Goal: Check status

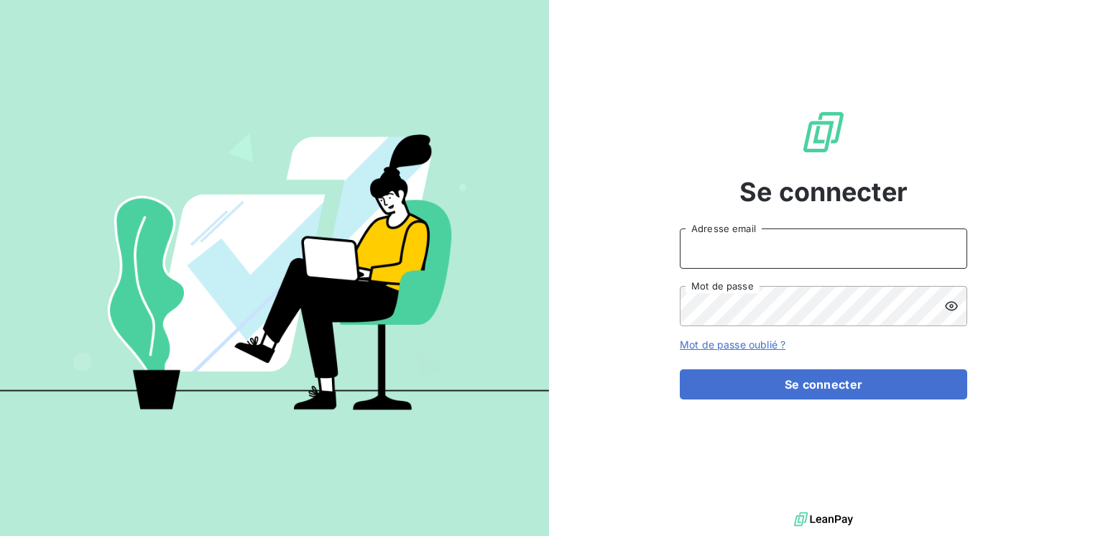
click at [709, 251] on input "Adresse email" at bounding box center [824, 249] width 288 height 40
drag, startPoint x: 709, startPoint y: 251, endPoint x: 645, endPoint y: 265, distance: 65.6
click at [645, 265] on div "Se connecter mr Adresse email Mot de passe Mot de passe oublié ? Se connecter" at bounding box center [823, 254] width 549 height 509
type input "marc.santoro@graitec.com"
click at [680, 369] on button "Se connecter" at bounding box center [824, 384] width 288 height 30
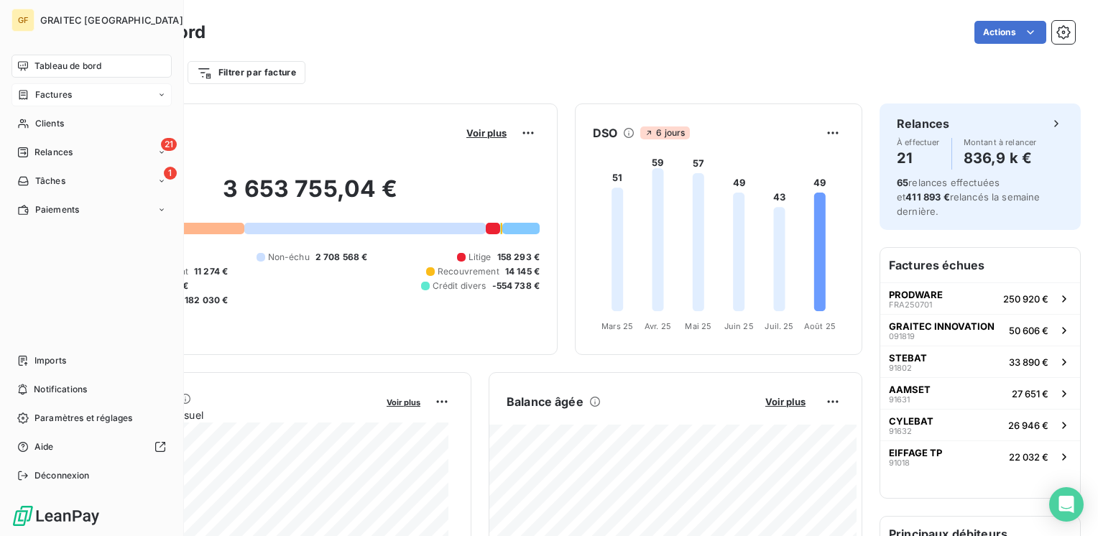
click at [41, 90] on span "Factures" at bounding box center [53, 94] width 37 height 13
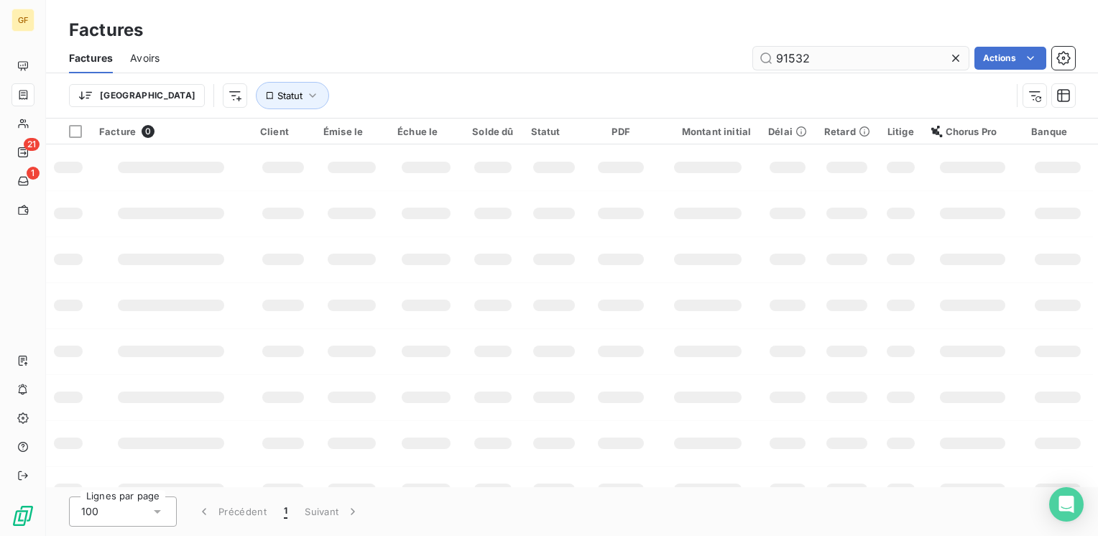
drag, startPoint x: 818, startPoint y: 59, endPoint x: 758, endPoint y: 68, distance: 61.0
click at [758, 68] on input "91532" at bounding box center [861, 58] width 216 height 23
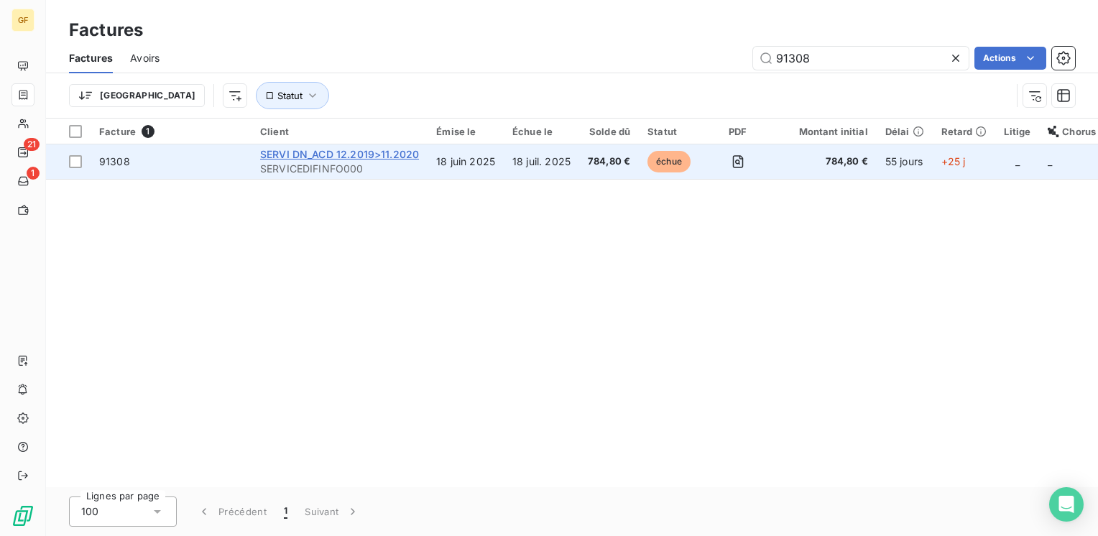
type input "91308"
click at [334, 155] on span "SERVI DN_ACD 12.2019>11.2020" at bounding box center [339, 154] width 159 height 12
